Goal: Task Accomplishment & Management: Complete application form

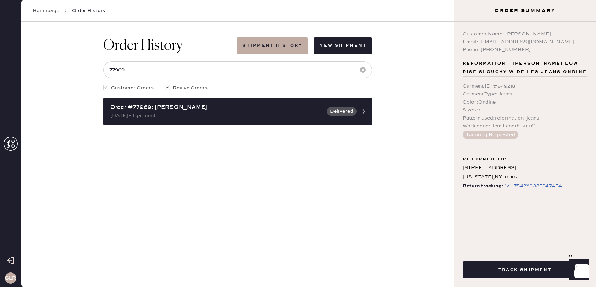
click at [7, 145] on icon at bounding box center [11, 144] width 14 height 14
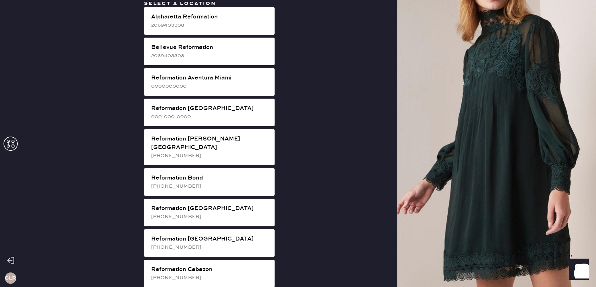
scroll to position [605, 0]
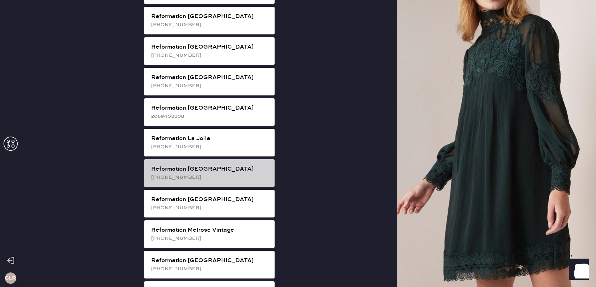
click at [240, 165] on div "Reformation [GEOGRAPHIC_DATA]" at bounding box center [210, 169] width 118 height 9
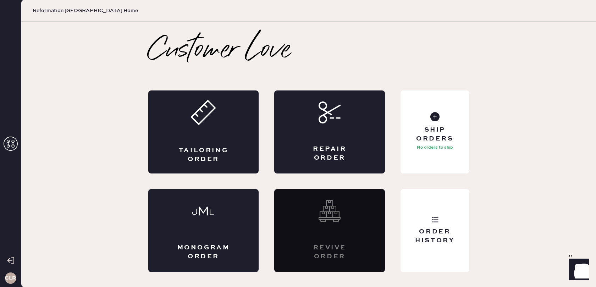
scroll to position [0, 0]
click at [197, 133] on div "Tailoring Order" at bounding box center [203, 131] width 111 height 83
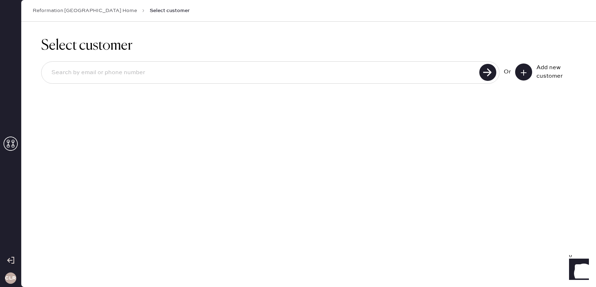
click at [13, 145] on use at bounding box center [11, 144] width 14 height 14
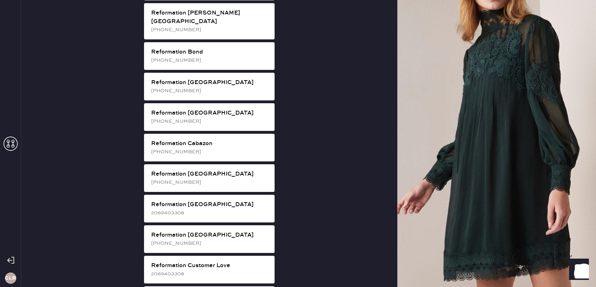
scroll to position [605, 0]
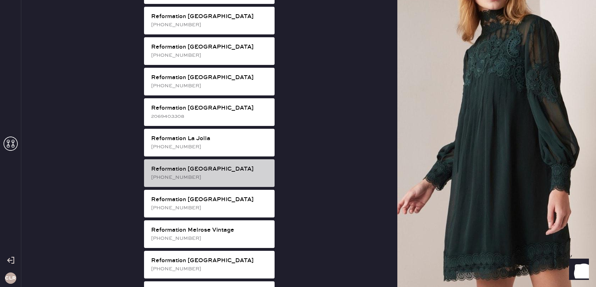
click at [239, 165] on div "Reformation [GEOGRAPHIC_DATA]" at bounding box center [210, 169] width 118 height 9
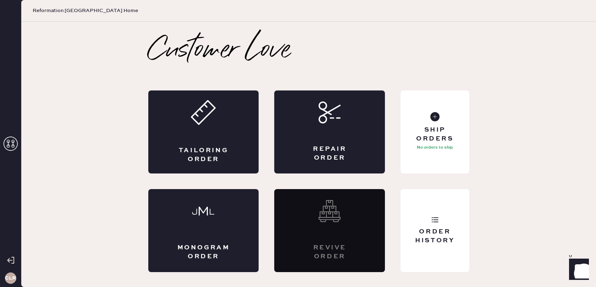
scroll to position [0, 0]
click at [434, 234] on div "Order History" at bounding box center [434, 236] width 57 height 18
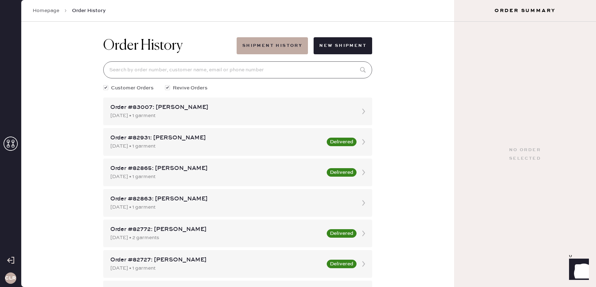
click at [271, 63] on input at bounding box center [237, 69] width 269 height 17
paste input "77969"
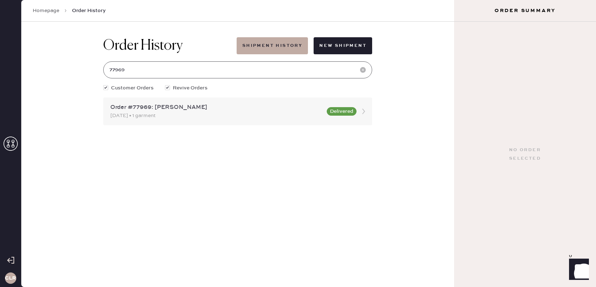
type input "77969"
click at [224, 110] on div "Order #77969: [PERSON_NAME]" at bounding box center [216, 107] width 212 height 9
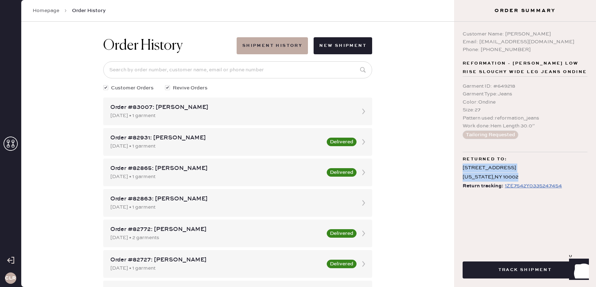
drag, startPoint x: 512, startPoint y: 176, endPoint x: 467, endPoint y: 170, distance: 44.7
click at [461, 168] on div "Customer Name: [PERSON_NAME] Email: [EMAIL_ADDRESS][DOMAIN_NAME] Phone: [PHONE_…" at bounding box center [525, 134] width 142 height 225
copy div "[STREET_ADDRESS][US_STATE]"
click at [10, 141] on icon at bounding box center [11, 144] width 14 height 14
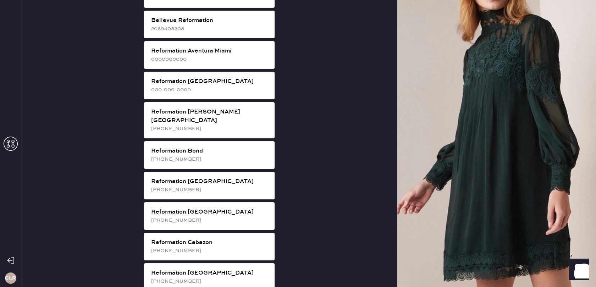
scroll to position [605, 0]
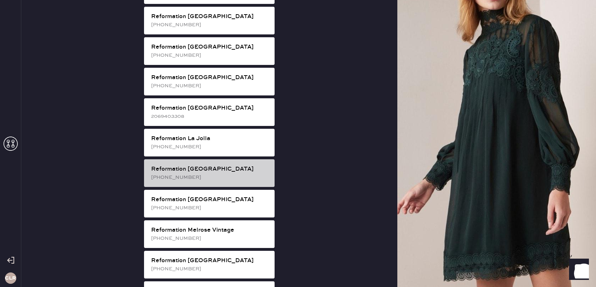
click at [239, 165] on div "Reformation [GEOGRAPHIC_DATA]" at bounding box center [210, 169] width 118 height 9
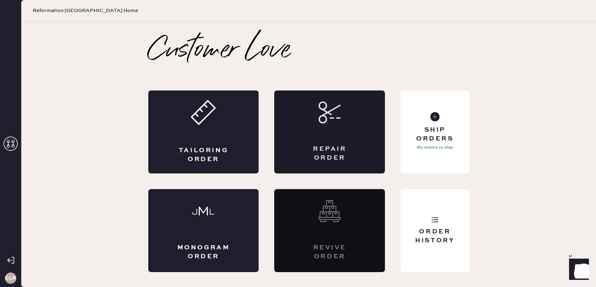
scroll to position [0, 0]
click at [219, 134] on div "Tailoring Order" at bounding box center [203, 131] width 111 height 83
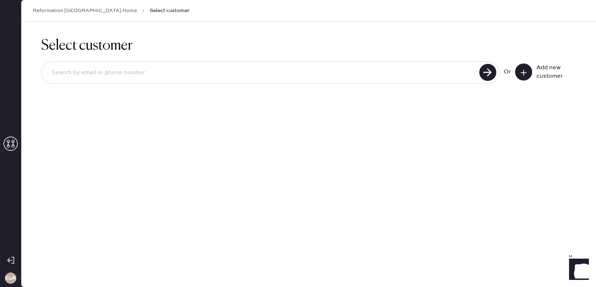
click at [221, 76] on input at bounding box center [261, 73] width 431 height 16
paste input "[EMAIL_ADDRESS][DOMAIN_NAME]"
type input "[EMAIL_ADDRESS][DOMAIN_NAME]"
click at [487, 76] on use at bounding box center [487, 72] width 17 height 17
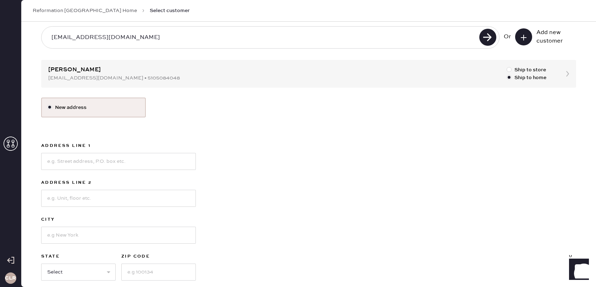
scroll to position [34, 0]
click at [116, 157] on input at bounding box center [118, 162] width 155 height 17
paste input "[STREET_ADDRESS]"
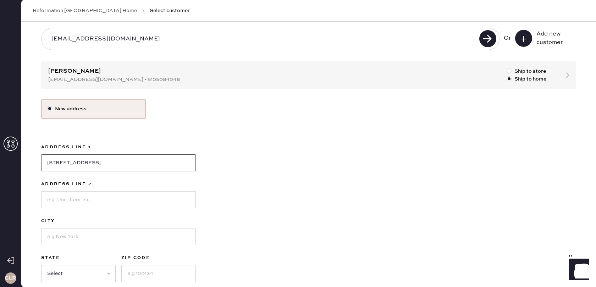
type input "[STREET_ADDRESS]"
click at [79, 237] on input at bounding box center [118, 236] width 155 height 17
type input "[US_STATE]"
click at [74, 278] on select "Select AK AL AR AZ CA CO CT [GEOGRAPHIC_DATA] DE FL [GEOGRAPHIC_DATA] HI [GEOGR…" at bounding box center [78, 273] width 74 height 17
select select "NY"
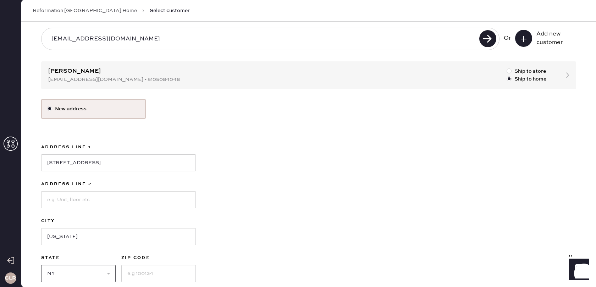
click at [41, 265] on select "Select AK AL AR AZ CA CO CT [GEOGRAPHIC_DATA] DE FL [GEOGRAPHIC_DATA] HI [GEOGR…" at bounding box center [78, 273] width 74 height 17
click at [152, 269] on input at bounding box center [158, 273] width 74 height 17
paste input "10002"
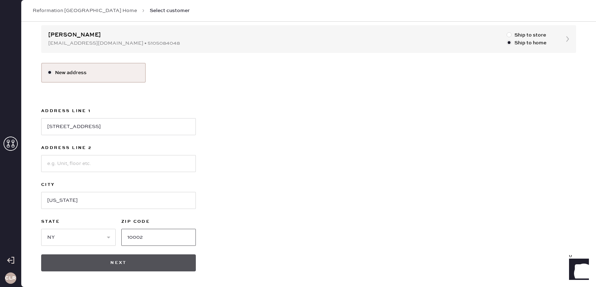
type input "10002"
click at [124, 263] on button "Next" at bounding box center [118, 262] width 155 height 17
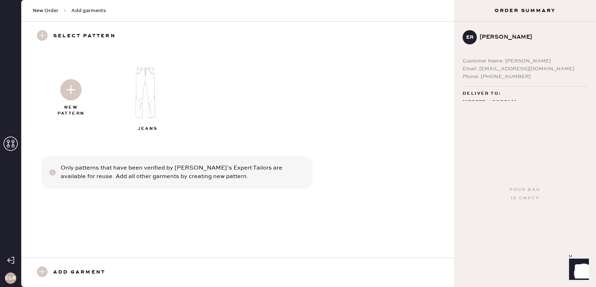
click at [137, 79] on img at bounding box center [148, 92] width 77 height 61
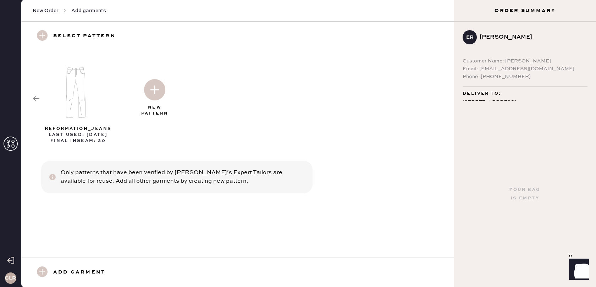
click at [66, 271] on h3 "Add garment" at bounding box center [79, 272] width 52 height 12
click at [77, 128] on div "reformation_jeans" at bounding box center [78, 129] width 77 height 6
select select "2"
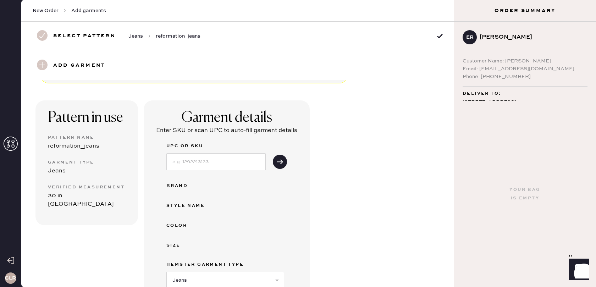
scroll to position [25, 0]
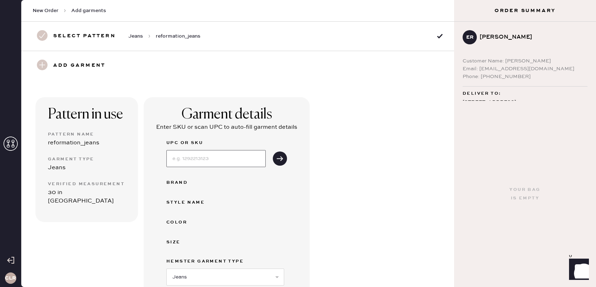
click at [214, 159] on input at bounding box center [215, 158] width 99 height 17
paste input "1313451NDN027"
type input "1313451NDN027"
click at [280, 160] on icon "submit" at bounding box center [279, 158] width 7 height 7
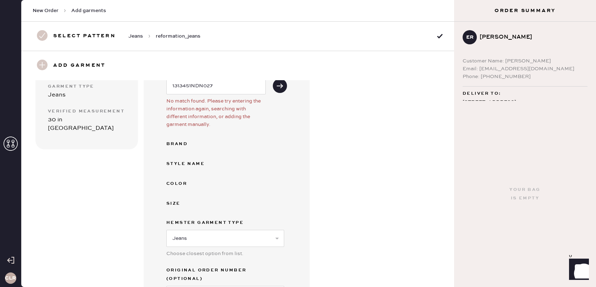
scroll to position [197, 0]
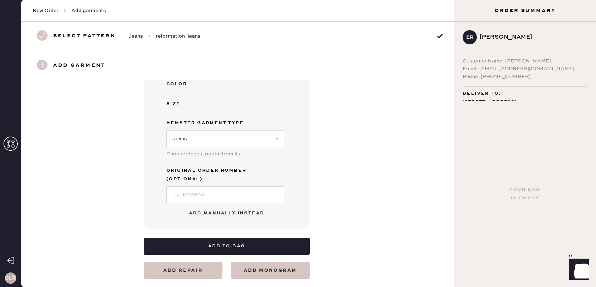
click at [224, 206] on button "Add manually instead" at bounding box center [227, 213] width 84 height 14
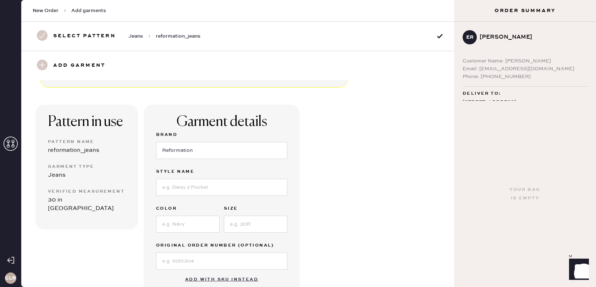
scroll to position [20, 0]
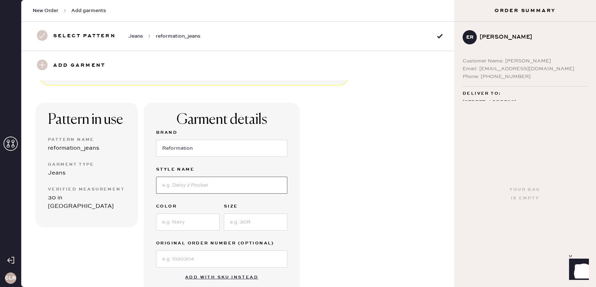
click at [196, 179] on input at bounding box center [221, 185] width 131 height 17
paste input "[PERSON_NAME] Rise Slouchy Wide Leg Jeans"
type input "[PERSON_NAME] Rise Slouchy Wide Leg Jeans"
click at [179, 224] on input at bounding box center [187, 221] width 63 height 17
paste input "Ondine"
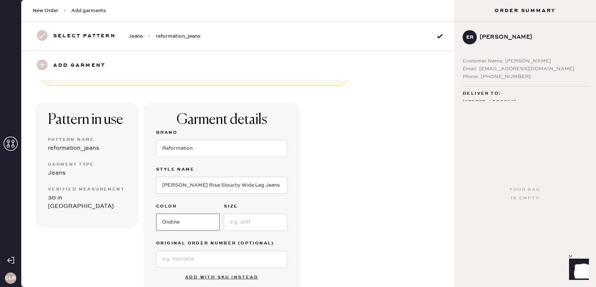
type input "Ondine"
click at [257, 222] on input at bounding box center [255, 221] width 63 height 17
type input "27"
click at [185, 256] on input at bounding box center [221, 258] width 131 height 17
paste input "S20133306"
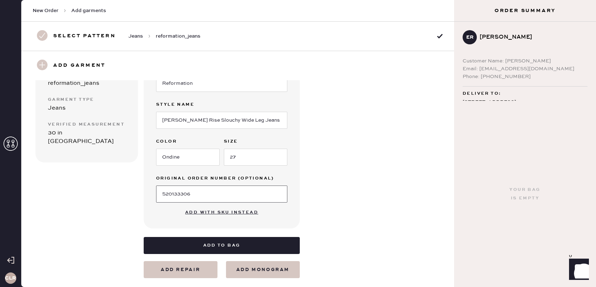
type input "S20133306"
click at [327, 221] on div "Pattern in use Pattern Name reformation_jeans Garment Type Jeans Verified Measu…" at bounding box center [237, 149] width 433 height 257
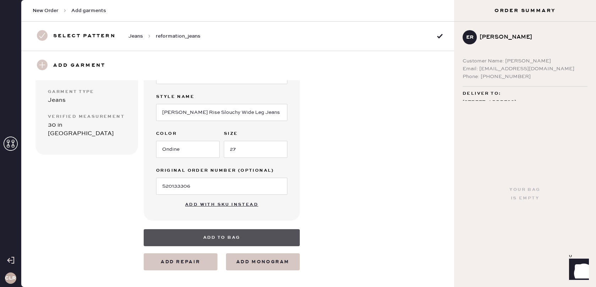
click at [212, 236] on button "Add to bag" at bounding box center [222, 237] width 156 height 17
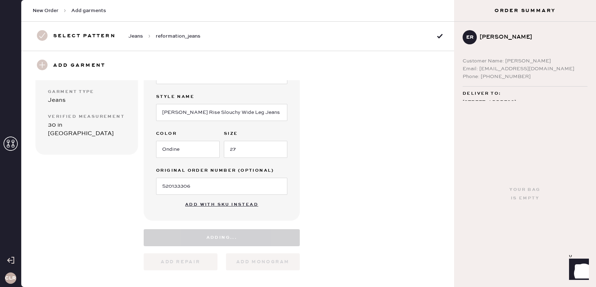
select select "2"
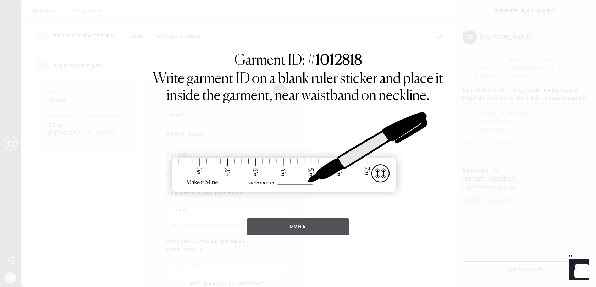
click at [293, 222] on button "Done" at bounding box center [298, 226] width 102 height 17
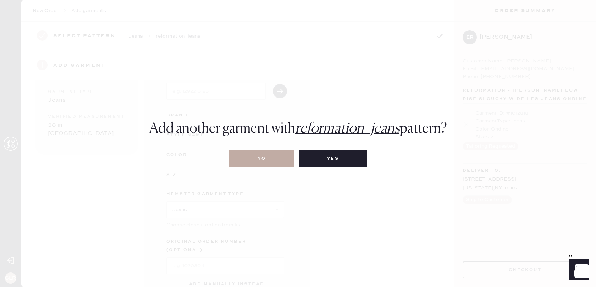
click at [261, 156] on button "No" at bounding box center [262, 158] width 66 height 17
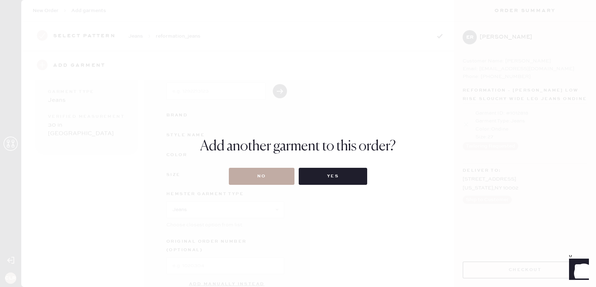
click at [259, 170] on button "No" at bounding box center [262, 176] width 66 height 17
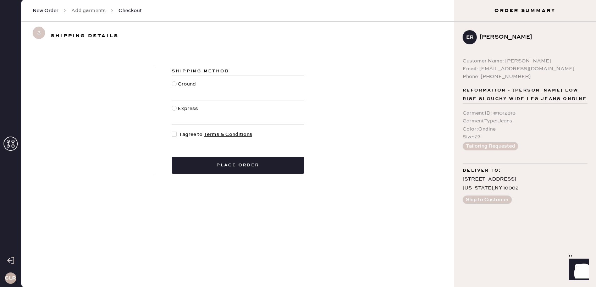
click at [176, 84] on div at bounding box center [174, 83] width 5 height 5
click at [172, 80] on input "Ground" at bounding box center [172, 80] width 0 height 0
radio input "true"
click at [176, 135] on div at bounding box center [174, 134] width 5 height 5
click at [172, 131] on input "I agree to Terms & Conditions" at bounding box center [172, 130] width 0 height 0
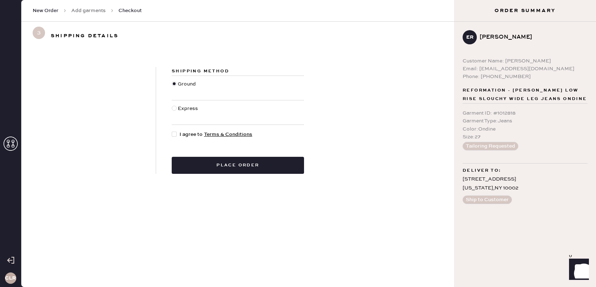
checkbox input "true"
click at [239, 168] on button "Place order" at bounding box center [238, 165] width 132 height 17
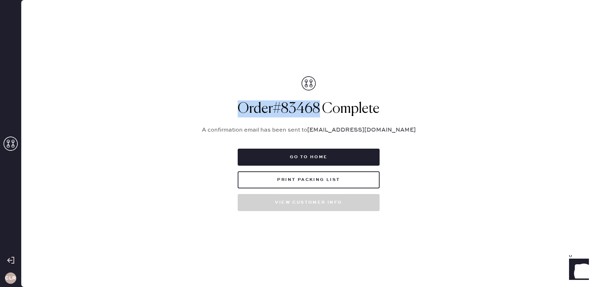
drag, startPoint x: 318, startPoint y: 110, endPoint x: 239, endPoint y: 109, distance: 79.8
click at [239, 109] on h1 "Order # 83468 Complete" at bounding box center [308, 108] width 230 height 17
copy h1 "Order # 83468"
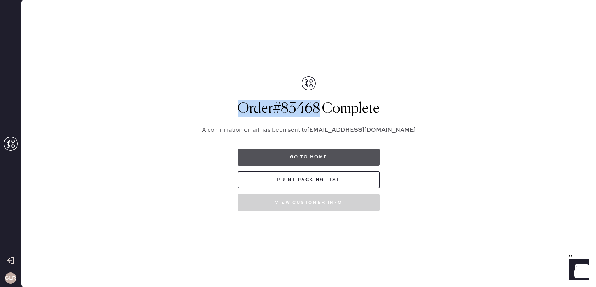
click at [290, 153] on button "Go to home" at bounding box center [309, 157] width 142 height 17
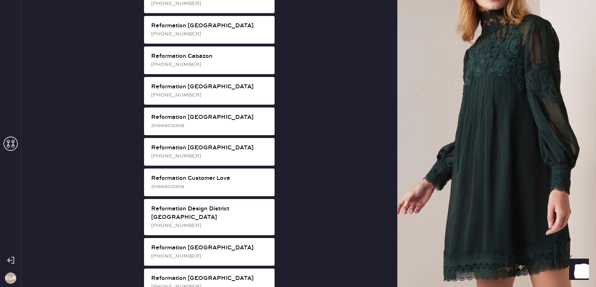
scroll to position [605, 0]
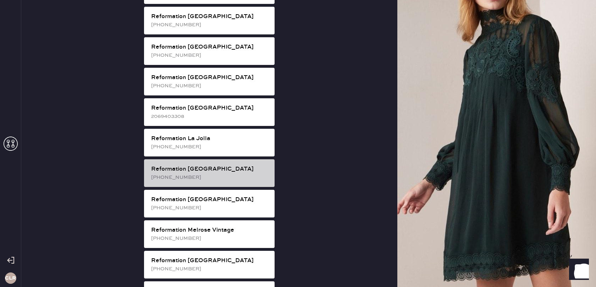
click at [218, 165] on div "Reformation [GEOGRAPHIC_DATA]" at bounding box center [210, 169] width 118 height 9
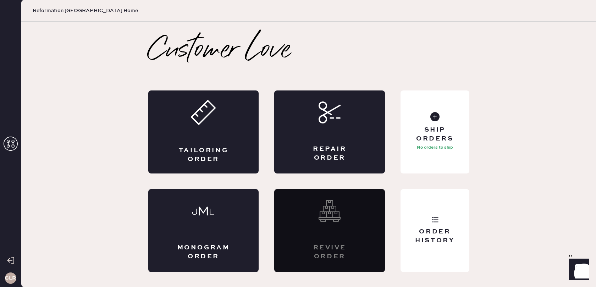
scroll to position [0, 0]
click at [438, 163] on div "Ship Orders No orders to ship" at bounding box center [434, 131] width 68 height 83
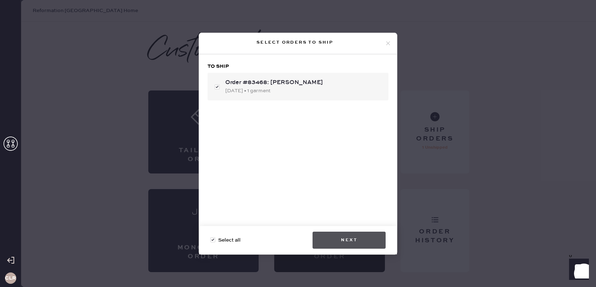
click at [338, 234] on button "Next" at bounding box center [348, 240] width 73 height 17
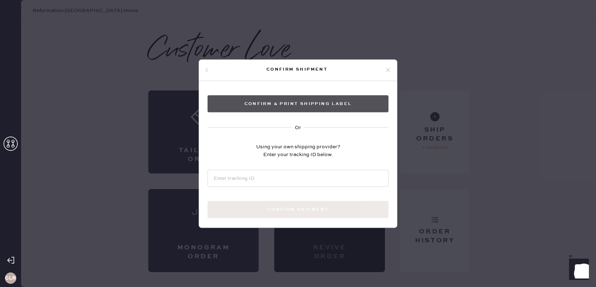
click at [304, 106] on button "Confirm & Print shipping label" at bounding box center [297, 103] width 181 height 17
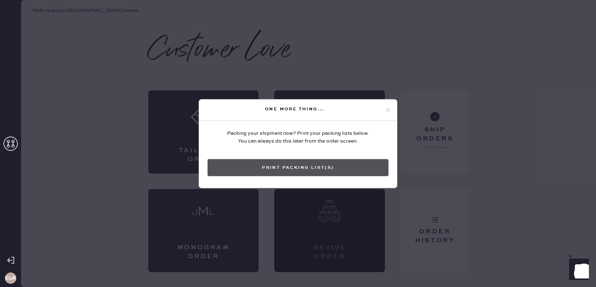
click at [288, 163] on button "Print Packing List(s)" at bounding box center [297, 167] width 181 height 17
